Goal: Task Accomplishment & Management: Use online tool/utility

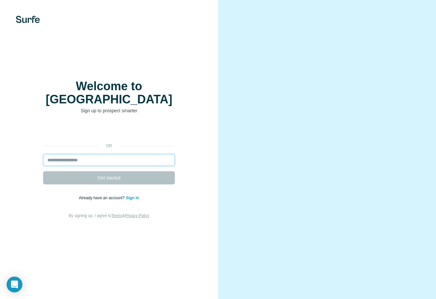
click at [121, 155] on input "email" at bounding box center [109, 160] width 132 height 12
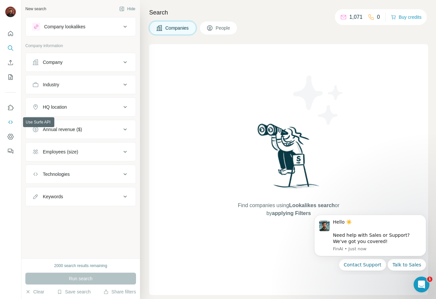
click at [13, 122] on icon "Use Surfe API" at bounding box center [10, 122] width 7 height 7
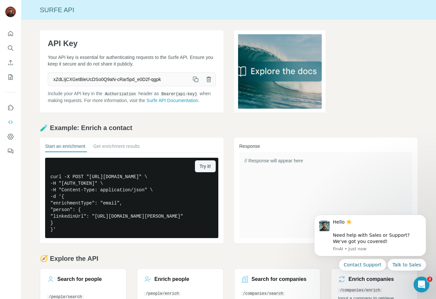
click at [196, 79] on icon "button" at bounding box center [196, 80] width 4 height 4
click at [208, 101] on p "Include your API key in the Authorization header as Bearer {api-key} when makin…" at bounding box center [132, 97] width 168 height 14
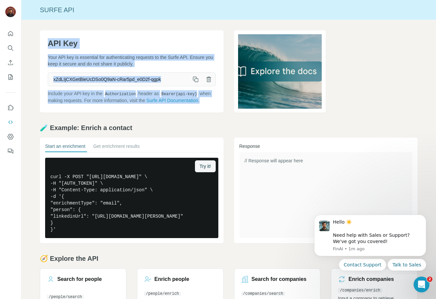
drag, startPoint x: 50, startPoint y: 43, endPoint x: 209, endPoint y: 102, distance: 170.0
click at [209, 102] on div "API Key Your API key is essential for authenticating requests to the Surfe API.…" at bounding box center [132, 71] width 184 height 82
copy div "API Key Your API key is essential for authenticating requests to the Surfe API.…"
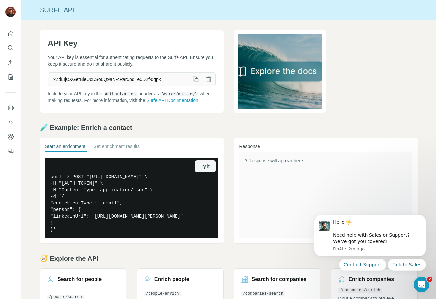
click at [193, 124] on h2 "🧪 Example: Enrich a contact" at bounding box center [229, 127] width 378 height 9
click at [181, 101] on link "Surfe API Documentation" at bounding box center [173, 100] width 52 height 5
click at [185, 167] on icon "button" at bounding box center [187, 166] width 4 height 4
drag, startPoint x: 49, startPoint y: 127, endPoint x: 140, endPoint y: 131, distance: 90.4
click at [140, 131] on h2 "🧪 Example: Enrich a contact" at bounding box center [229, 127] width 378 height 9
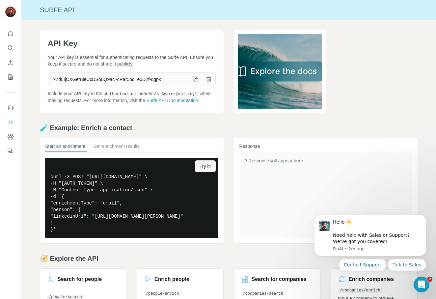
click at [154, 127] on h2 "🧪 Example: Enrich a contact" at bounding box center [229, 127] width 378 height 9
drag, startPoint x: 50, startPoint y: 126, endPoint x: 143, endPoint y: 130, distance: 93.0
click at [143, 130] on h2 "🧪 Example: Enrich a contact" at bounding box center [229, 127] width 378 height 9
click at [149, 125] on h2 "🧪 Example: Enrich a contact" at bounding box center [229, 127] width 378 height 9
drag, startPoint x: 50, startPoint y: 127, endPoint x: 137, endPoint y: 132, distance: 87.1
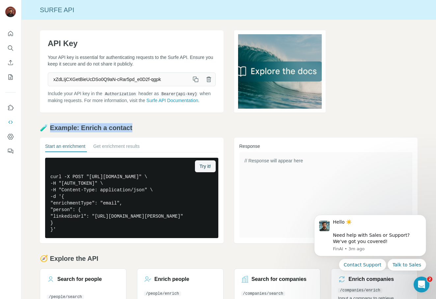
click at [137, 132] on h2 "🧪 Example: Enrich a contact" at bounding box center [229, 127] width 378 height 9
copy h2 "xample: Enrich a contact"
click at [129, 146] on button "Get enrichment results" at bounding box center [116, 147] width 46 height 9
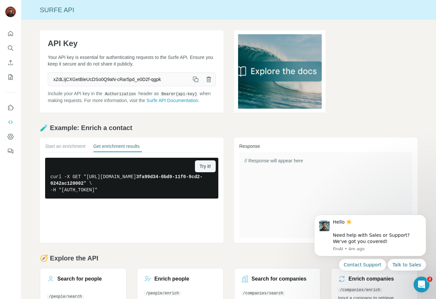
click at [146, 132] on div "🧪 Example: Enrich a contact Start an enrichment Get enrichment results Try it! …" at bounding box center [229, 183] width 378 height 120
drag, startPoint x: 90, startPoint y: 143, endPoint x: 158, endPoint y: 205, distance: 91.2
click at [158, 199] on div "Start an enrichment Get enrichment results Try it! curl -X GET "https://api.sur…" at bounding box center [131, 171] width 173 height 56
copy div "Get enrichment results Try it! curl -X GET "https://api.surfe.com/v1/people/enr…"
click at [166, 121] on div "API Key Your API key is essential for authenticating requests to the Surfe API.…" at bounding box center [228, 179] width 415 height 319
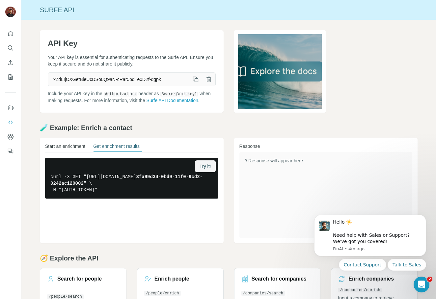
click at [80, 148] on button "Start an enrichment" at bounding box center [65, 147] width 40 height 9
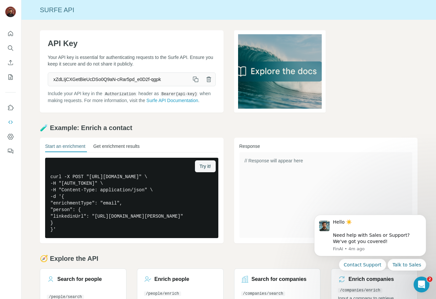
click at [120, 149] on button "Get enrichment results" at bounding box center [116, 147] width 46 height 9
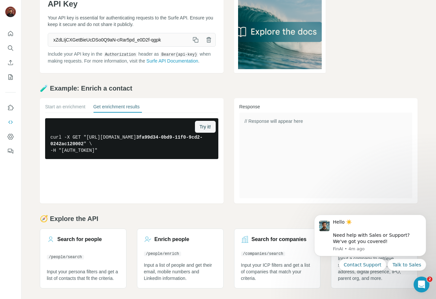
scroll to position [40, 0]
click at [274, 198] on div "// Response will appear here" at bounding box center [326, 156] width 173 height 86
click at [424, 218] on icon "Dismiss notification" at bounding box center [425, 217] width 4 height 4
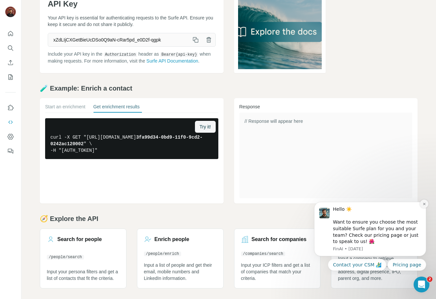
click at [425, 206] on icon "Dismiss notification" at bounding box center [425, 204] width 4 height 4
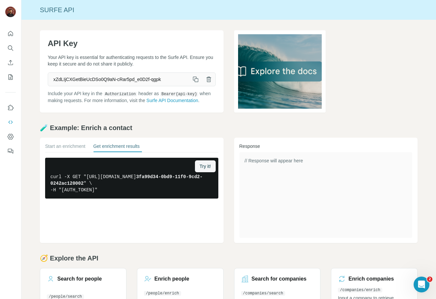
scroll to position [0, 0]
click at [288, 67] on img at bounding box center [280, 71] width 92 height 82
